Goal: Transaction & Acquisition: Purchase product/service

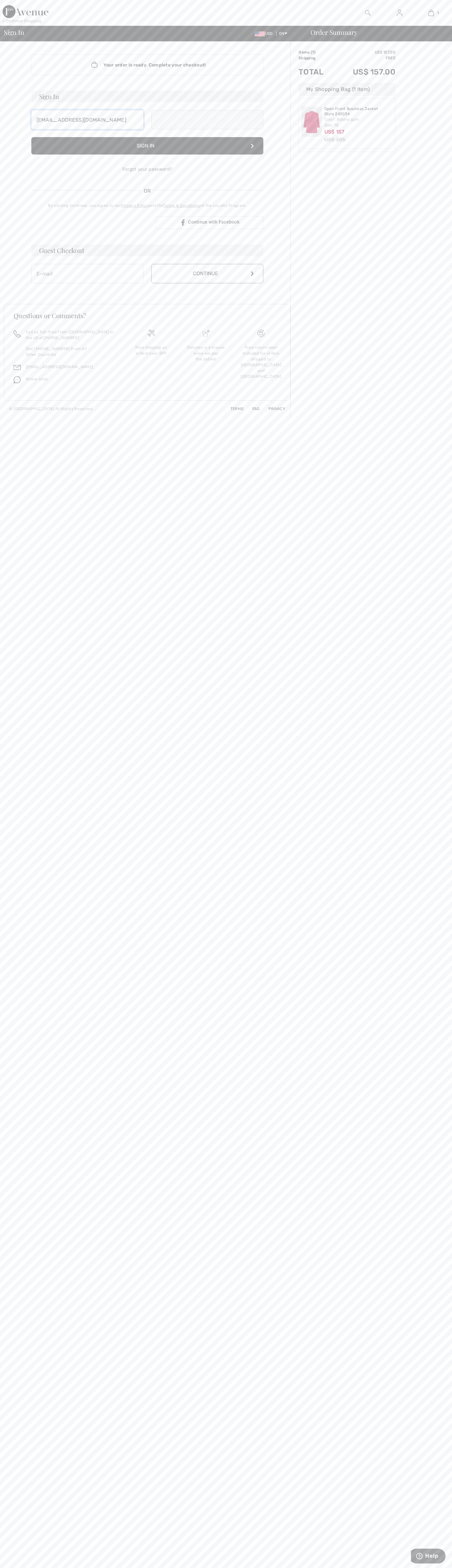
type input "[EMAIL_ADDRESS][DOMAIN_NAME]"
click at [207, 281] on button "Continue" at bounding box center [207, 281] width 112 height 19
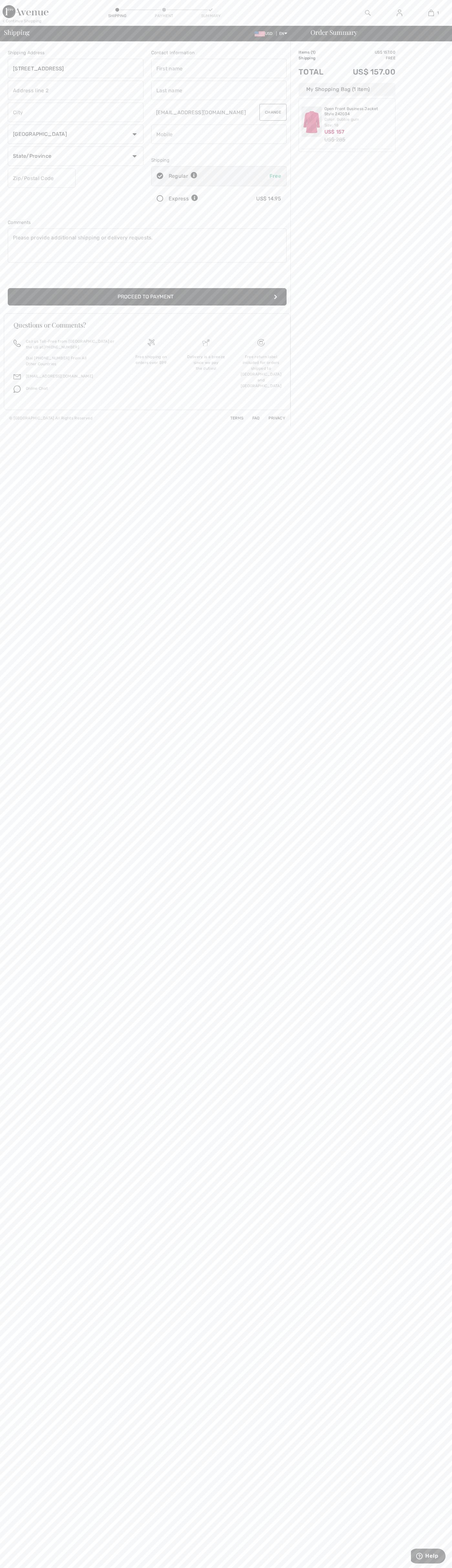
type input "[STREET_ADDRESS]"
type input "First floor"
type input "boulder"
select select "US"
select select "CO"
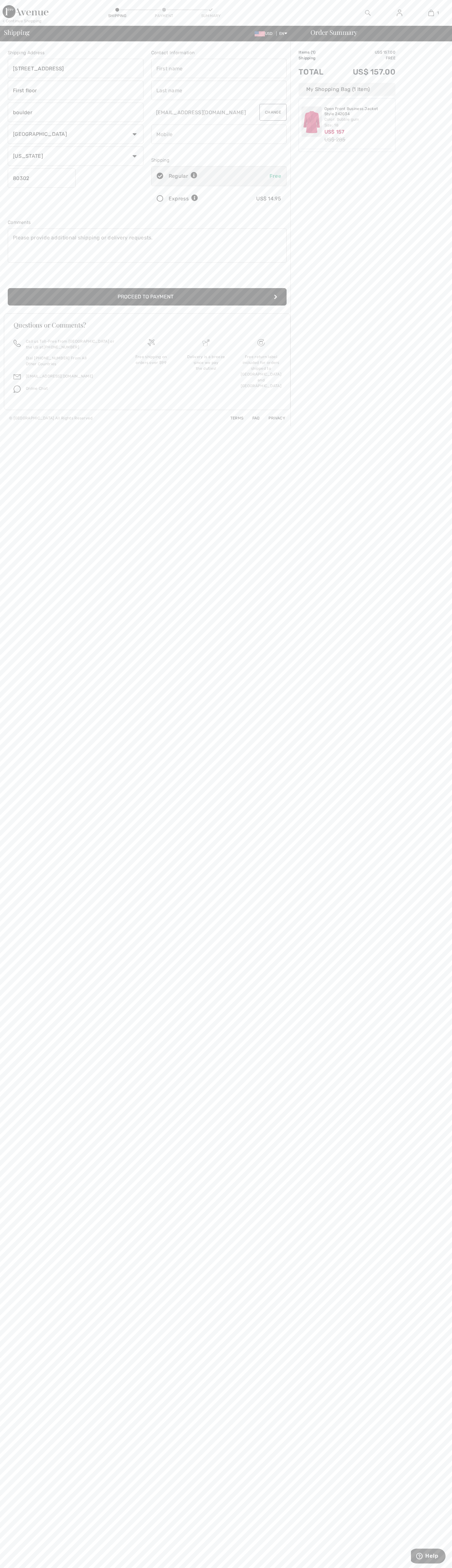
type input "80302"
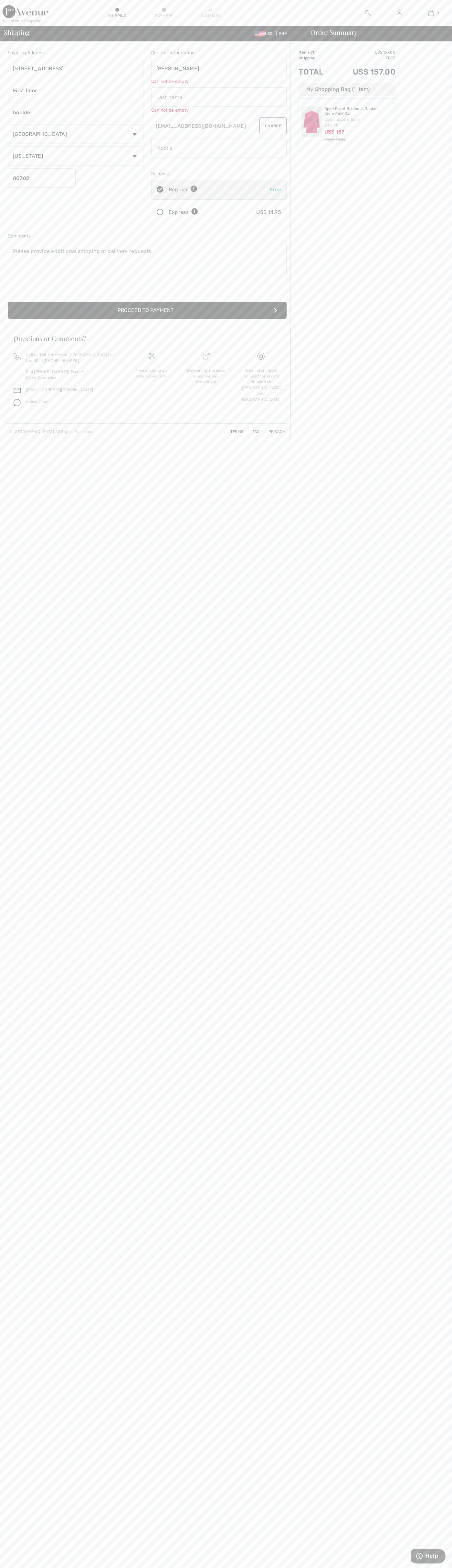
type input "[PERSON_NAME]"
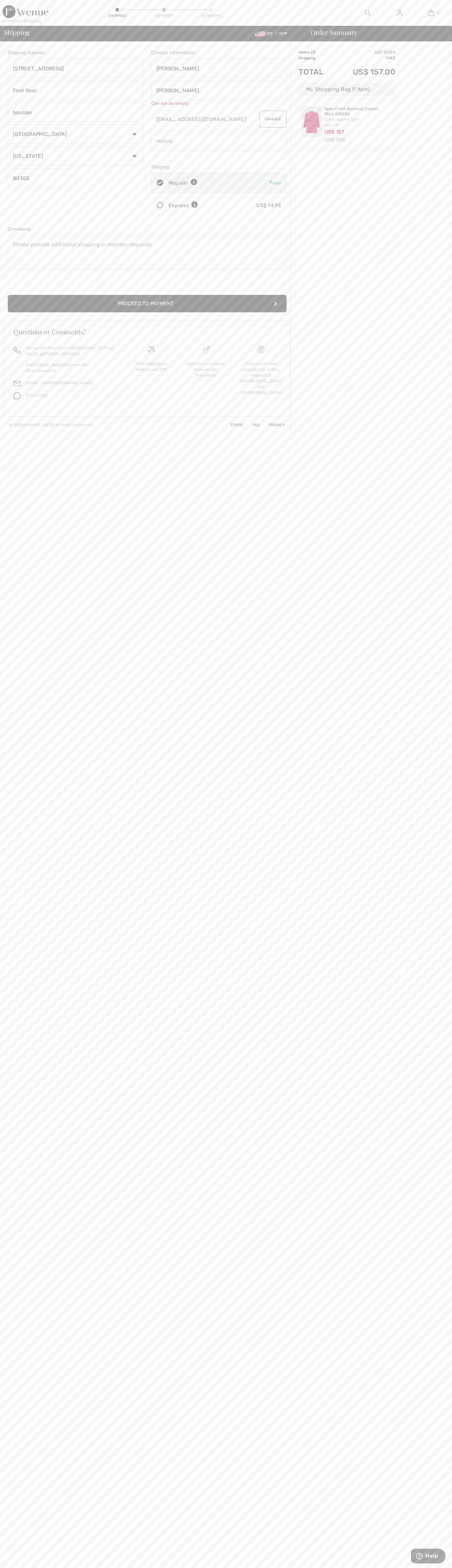
type input "[PERSON_NAME]"
type input "6502530000"
radio input "true"
click at [200, 199] on input "radio" at bounding box center [200, 199] width 4 height 19
radio input "true"
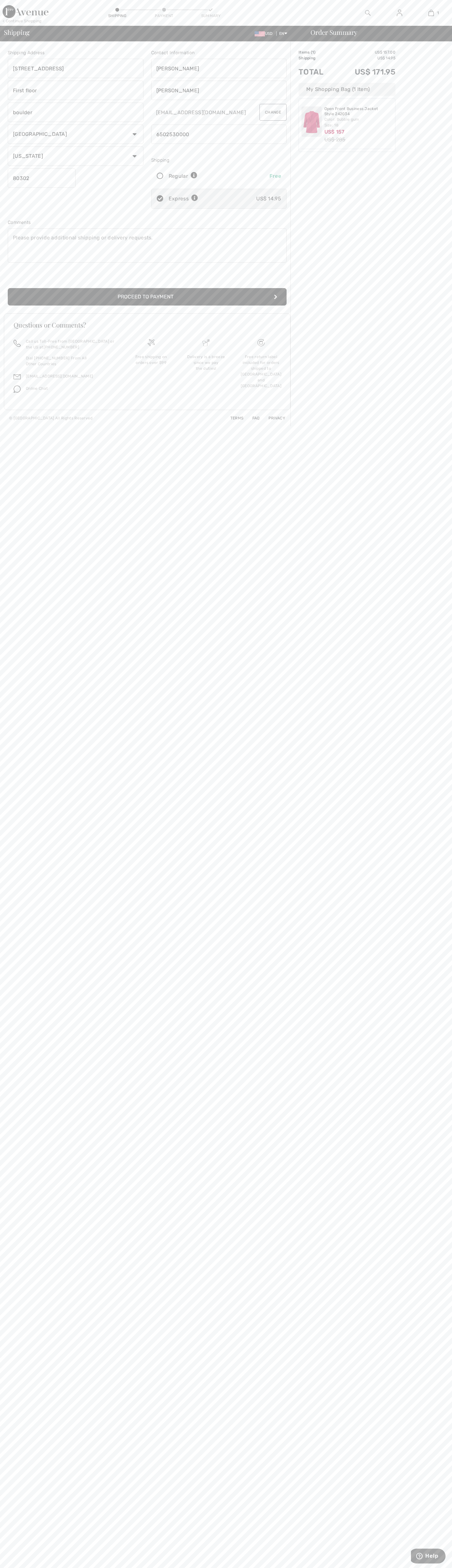
click at [147, 297] on button "Proceed to Payment" at bounding box center [147, 296] width 278 height 18
click at [284, 88] on input "radio" at bounding box center [284, 88] width 4 height 19
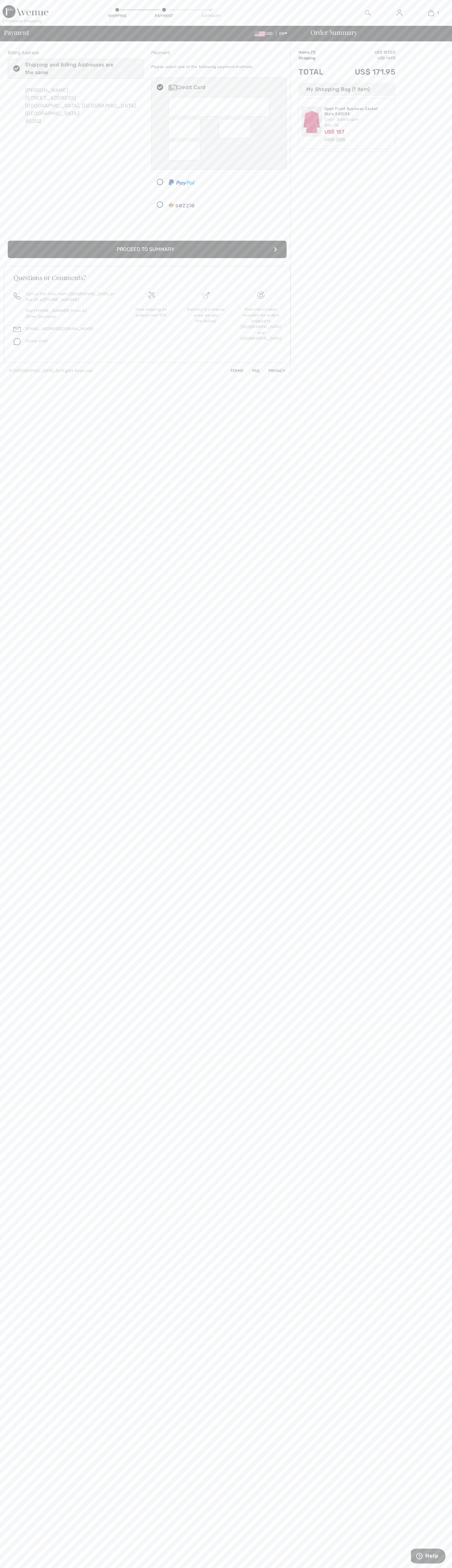
radio input "true"
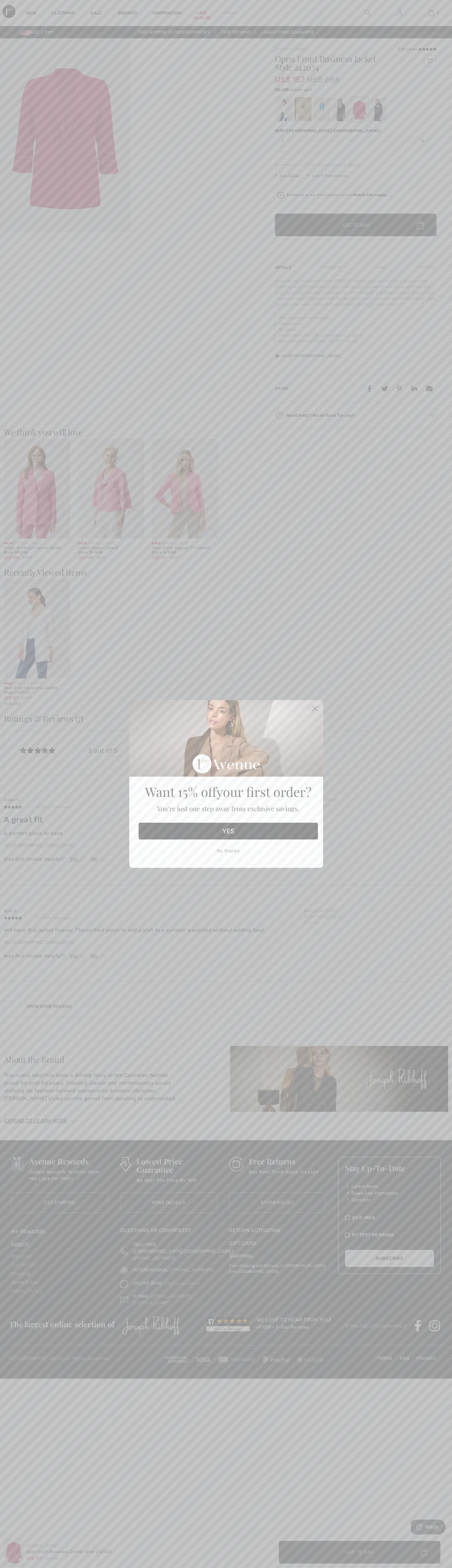
click at [314, 709] on icon "Close dialog" at bounding box center [314, 709] width 4 height 4
